Goal: Task Accomplishment & Management: Use online tool/utility

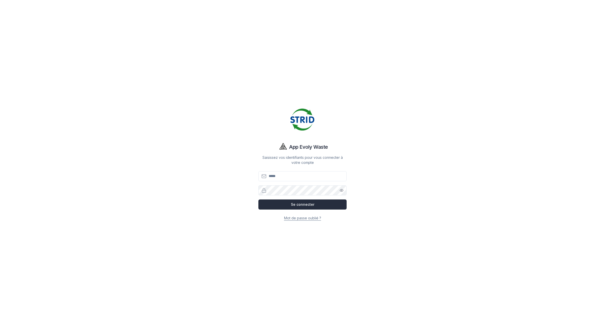
type input "**********"
click at [315, 206] on button "Se connecter" at bounding box center [303, 204] width 88 height 10
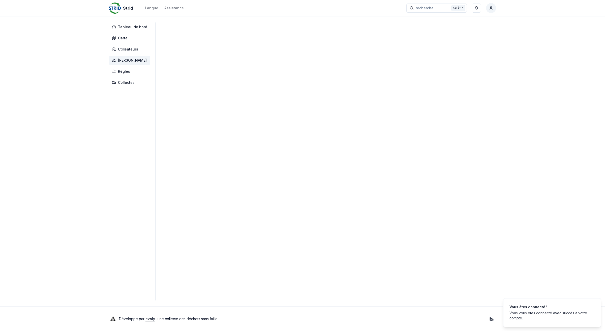
click at [124, 63] on span "[PERSON_NAME]" at bounding box center [132, 60] width 29 height 5
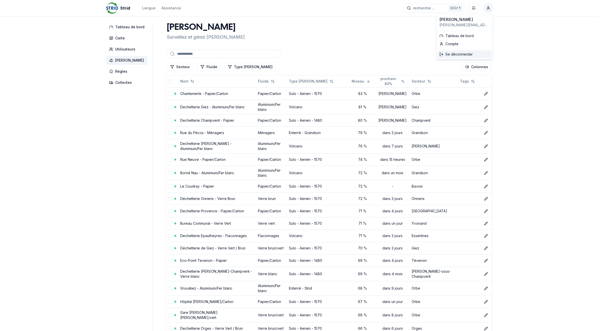
click at [456, 55] on div "Se déconnecter" at bounding box center [465, 54] width 54 height 8
